Goal: Task Accomplishment & Management: Complete application form

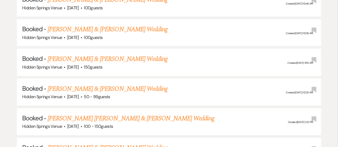
scroll to position [370, 0]
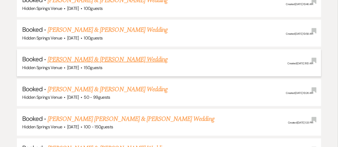
click at [133, 61] on link "[PERSON_NAME] & [PERSON_NAME] Wedding" at bounding box center [108, 60] width 120 height 10
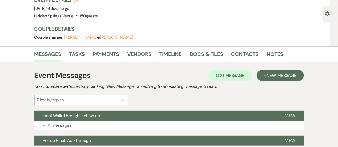
scroll to position [42, 0]
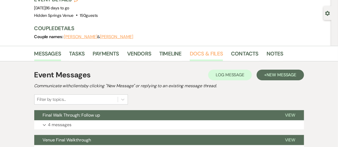
click at [196, 52] on link "Docs & Files" at bounding box center [206, 55] width 33 height 12
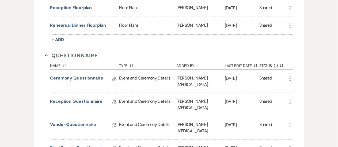
scroll to position [305, 0]
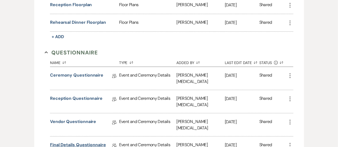
click at [75, 142] on link "Final Details Questionnaire" at bounding box center [78, 146] width 56 height 8
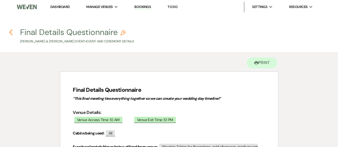
click at [13, 34] on icon "Previous" at bounding box center [11, 32] width 4 height 6
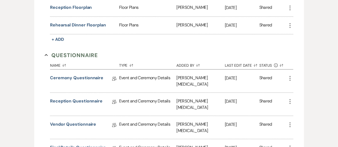
scroll to position [300, 0]
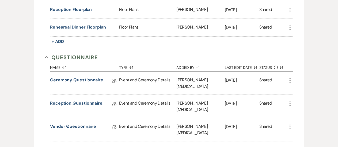
click at [78, 100] on link "Reception Questionnaire" at bounding box center [76, 104] width 52 height 8
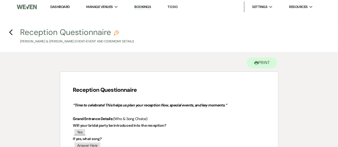
click at [13, 32] on h4 "Previous Reception Questionnaire Pencil [PERSON_NAME] & [PERSON_NAME] Event • E…" at bounding box center [169, 35] width 338 height 17
click at [10, 33] on use "button" at bounding box center [10, 32] width 3 height 6
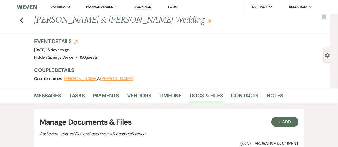
scroll to position [300, 0]
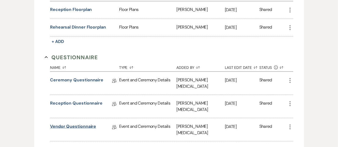
click at [87, 124] on link "Vendor Questionnaire" at bounding box center [73, 128] width 46 height 8
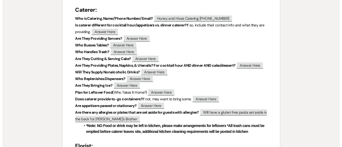
scroll to position [118, 0]
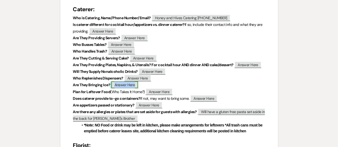
click at [124, 85] on span "Answer Here" at bounding box center [124, 85] width 27 height 7
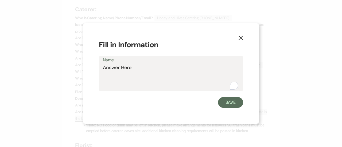
click at [139, 71] on textarea "Answer Here" at bounding box center [171, 77] width 136 height 27
type textarea "Yes"
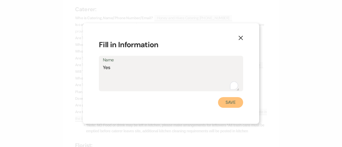
click at [224, 99] on button "Save" at bounding box center [230, 102] width 25 height 11
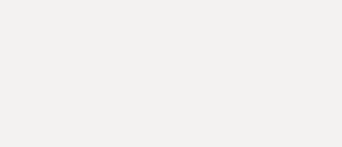
scroll to position [0, 0]
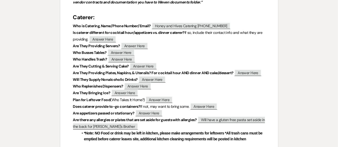
scroll to position [110, 0]
click at [128, 94] on span "Answer Here" at bounding box center [124, 93] width 27 height 7
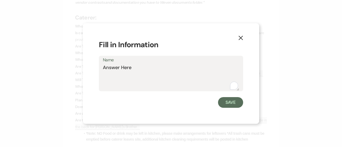
click at [118, 67] on textarea "Answer Here" at bounding box center [171, 77] width 136 height 27
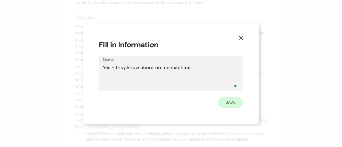
type textarea "Yes - they know about no ice machine"
click at [222, 105] on button "Save" at bounding box center [230, 102] width 25 height 11
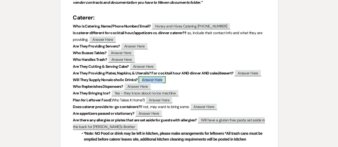
click at [151, 80] on span "Answer Here" at bounding box center [152, 79] width 27 height 7
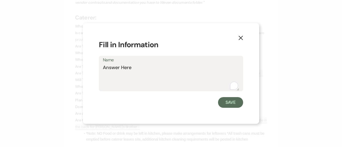
click at [145, 67] on textarea "Answer Here" at bounding box center [171, 77] width 136 height 27
type textarea "A"
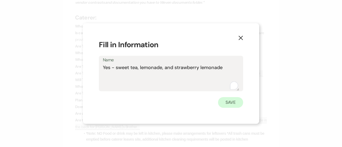
type textarea "Yes - sweet tea, lemonade, and strawberry lemonade"
click at [231, 98] on button "Save" at bounding box center [230, 102] width 25 height 11
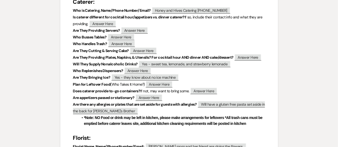
scroll to position [125, 0]
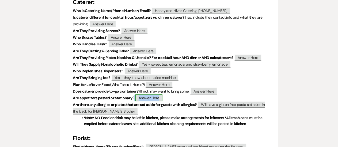
click at [151, 99] on span "Answer Here" at bounding box center [148, 98] width 27 height 7
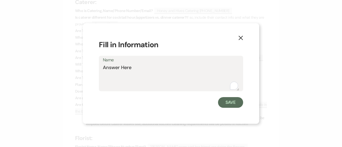
click at [151, 99] on div "Save" at bounding box center [171, 102] width 144 height 11
click at [129, 63] on label "Name" at bounding box center [171, 60] width 136 height 8
click at [129, 64] on textarea "Answer Here" at bounding box center [171, 77] width 136 height 27
click at [130, 66] on textarea "Answer Here" at bounding box center [171, 77] width 136 height 27
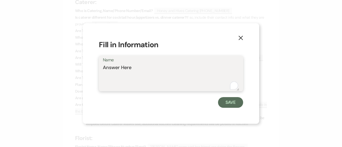
click at [130, 66] on textarea "Answer Here" at bounding box center [171, 77] width 136 height 27
type textarea "N/A"
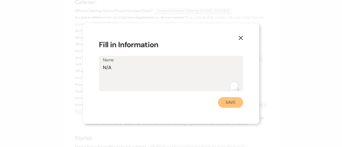
click at [225, 105] on button "Save" at bounding box center [230, 102] width 25 height 11
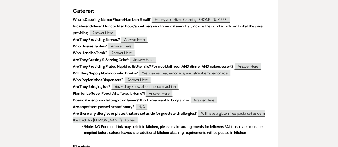
scroll to position [116, 0]
click at [108, 31] on span "Answer Here" at bounding box center [102, 33] width 27 height 7
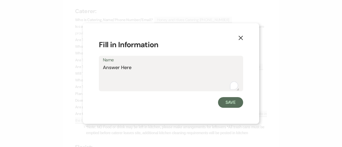
click at [126, 66] on textarea "Answer Here" at bounding box center [171, 77] width 136 height 27
type textarea "N/A"
click at [235, 106] on button "Save" at bounding box center [230, 102] width 25 height 11
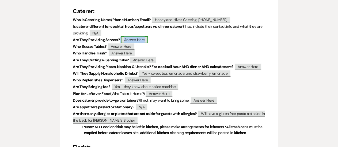
click at [148, 40] on span "Answer Here" at bounding box center [134, 39] width 27 height 7
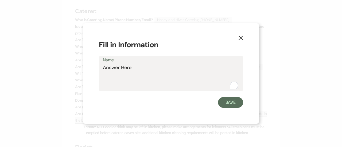
click at [143, 65] on textarea "Answer Here" at bounding box center [171, 77] width 136 height 27
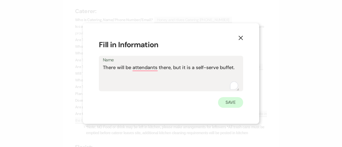
type textarea "There will be attendants there, but it is a self-serve buffet."
click at [239, 104] on button "Save" at bounding box center [230, 102] width 25 height 11
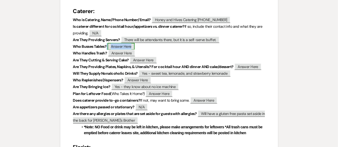
click at [116, 47] on span "Answer Here" at bounding box center [121, 46] width 27 height 7
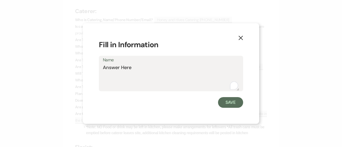
click at [126, 72] on textarea "Answer Here" at bounding box center [171, 77] width 136 height 27
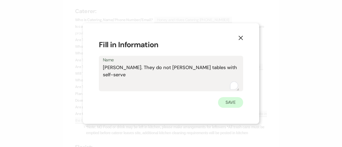
type textarea "Leslie will. They do not buss tables with self-serve"
click at [226, 102] on button "Save" at bounding box center [230, 102] width 25 height 11
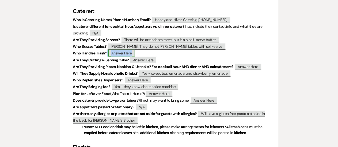
click at [117, 53] on span "Answer Here" at bounding box center [121, 53] width 27 height 7
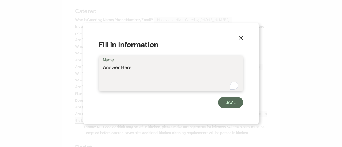
click at [145, 66] on textarea "Answer Here" at bounding box center [171, 77] width 136 height 27
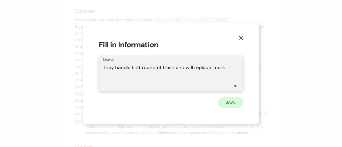
type textarea "They handle first round of trash and will replace liners"
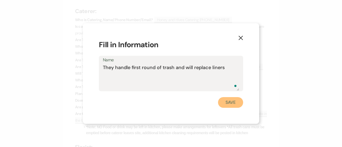
click at [231, 103] on button "Save" at bounding box center [230, 102] width 25 height 11
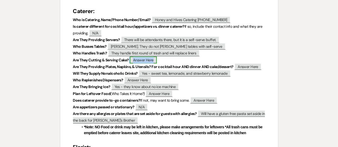
click at [139, 61] on span "Answer Here" at bounding box center [143, 60] width 27 height 7
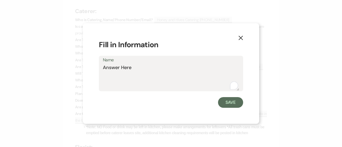
click at [132, 66] on textarea "Answer Here" at bounding box center [171, 77] width 136 height 27
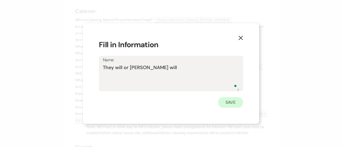
type textarea "They will or Leslie will"
click at [223, 102] on button "Save" at bounding box center [230, 102] width 25 height 11
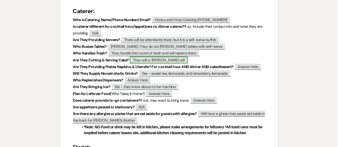
click at [170, 60] on span "They will or Leslie will" at bounding box center [159, 60] width 58 height 7
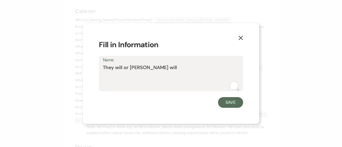
click at [246, 36] on div "X Fill in Information Name They will or Leslie will Save" at bounding box center [171, 73] width 176 height 101
click at [241, 37] on use "button" at bounding box center [241, 38] width 4 height 4
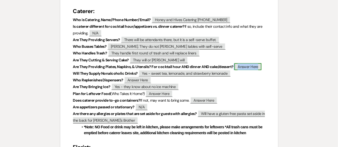
click at [254, 68] on span "Answer Here" at bounding box center [247, 66] width 27 height 7
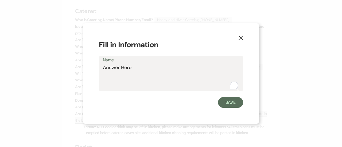
click at [164, 73] on textarea "Answer Here" at bounding box center [171, 77] width 136 height 27
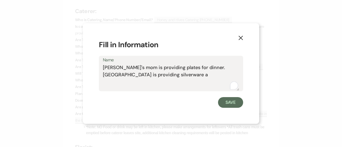
click at [181, 68] on textarea "Madison's mom is providing plates for dinner. Hidden springs is providing silve…" at bounding box center [171, 77] width 136 height 27
click at [195, 76] on textarea "Madison's mom is providing plates and napkins for dinner. Hidden springs is pro…" at bounding box center [171, 77] width 136 height 27
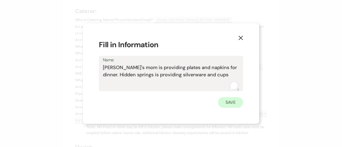
type textarea "Madison's mom is providing plates and napkins for dinner. Hidden springs is pro…"
click at [234, 103] on button "Save" at bounding box center [230, 102] width 25 height 11
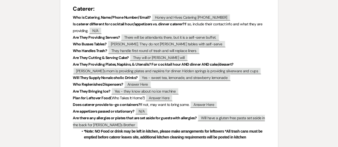
scroll to position [119, 0]
click at [138, 83] on span "Answer Here" at bounding box center [137, 84] width 27 height 7
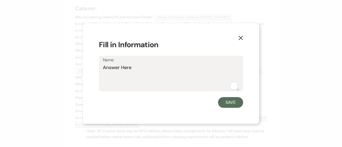
click at [140, 70] on textarea "Answer Here" at bounding box center [171, 77] width 136 height 27
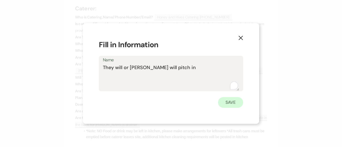
type textarea "They will or Leslie will pitch in"
click at [239, 104] on button "Save" at bounding box center [230, 102] width 25 height 11
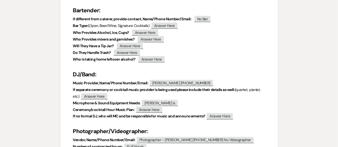
scroll to position [396, 0]
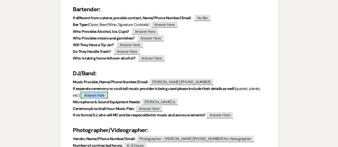
click at [98, 94] on span "Answer Here" at bounding box center [94, 95] width 27 height 7
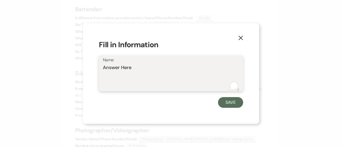
click at [116, 72] on textarea "Answer Here" at bounding box center [171, 77] width 136 height 27
type textarea "N/A"
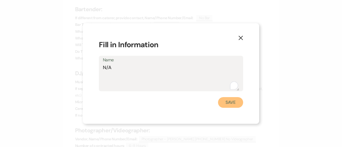
click at [229, 102] on button "Save" at bounding box center [230, 102] width 25 height 11
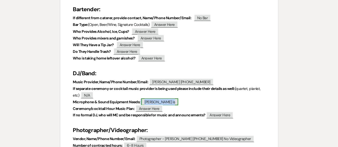
click at [156, 103] on span "[PERSON_NAME] is" at bounding box center [159, 102] width 37 height 7
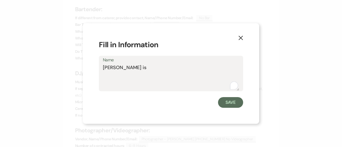
click at [140, 69] on textarea "[PERSON_NAME] is" at bounding box center [171, 77] width 136 height 27
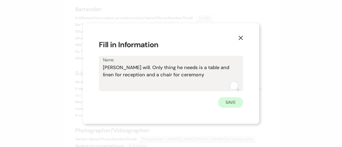
type textarea "Spencer will. Only thing he needs is a table and linen for reception and a chai…"
click at [234, 104] on button "Save" at bounding box center [230, 102] width 25 height 11
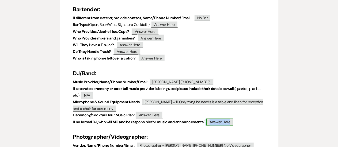
click at [221, 122] on span "Answer Here" at bounding box center [219, 122] width 27 height 7
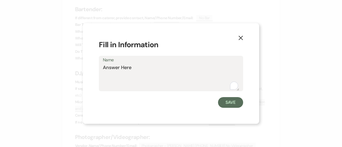
click at [155, 76] on textarea "Answer Here" at bounding box center [171, 77] width 136 height 27
type textarea "A"
type textarea "N/A"
click at [234, 99] on button "Save" at bounding box center [230, 102] width 25 height 11
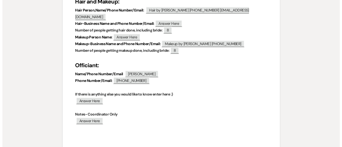
scroll to position [640, 0]
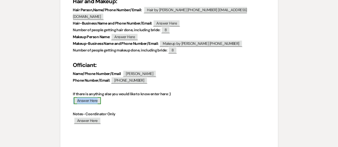
click at [87, 97] on span "Answer Here" at bounding box center [87, 100] width 27 height 7
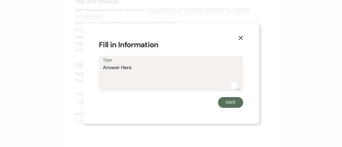
click at [113, 66] on textarea "Answer Here" at bounding box center [171, 77] width 136 height 27
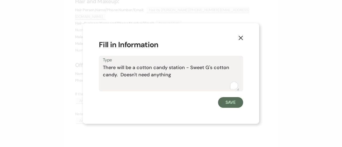
click at [122, 74] on textarea "There will be a cotton candy station - Sweet G's cotton candy. Doesn't need any…" at bounding box center [171, 77] width 136 height 27
click at [183, 77] on textarea "There will be a cotton candy station - Sweet G's cotton candy. She doesn't need…" at bounding box center [171, 77] width 136 height 27
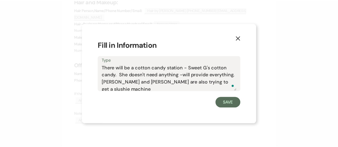
scroll to position [2, 0]
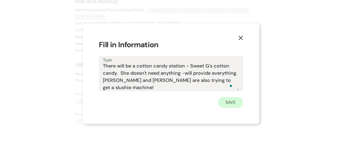
type textarea "There will be a cotton candy station - Sweet G's cotton candy. She doesn't need…"
click at [222, 105] on button "Save" at bounding box center [230, 102] width 25 height 11
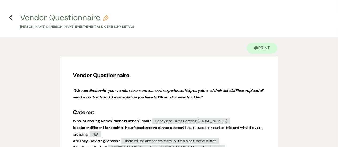
scroll to position [14, 0]
click at [12, 18] on icon "Previous" at bounding box center [11, 18] width 4 height 6
